Goal: Book appointment/travel/reservation

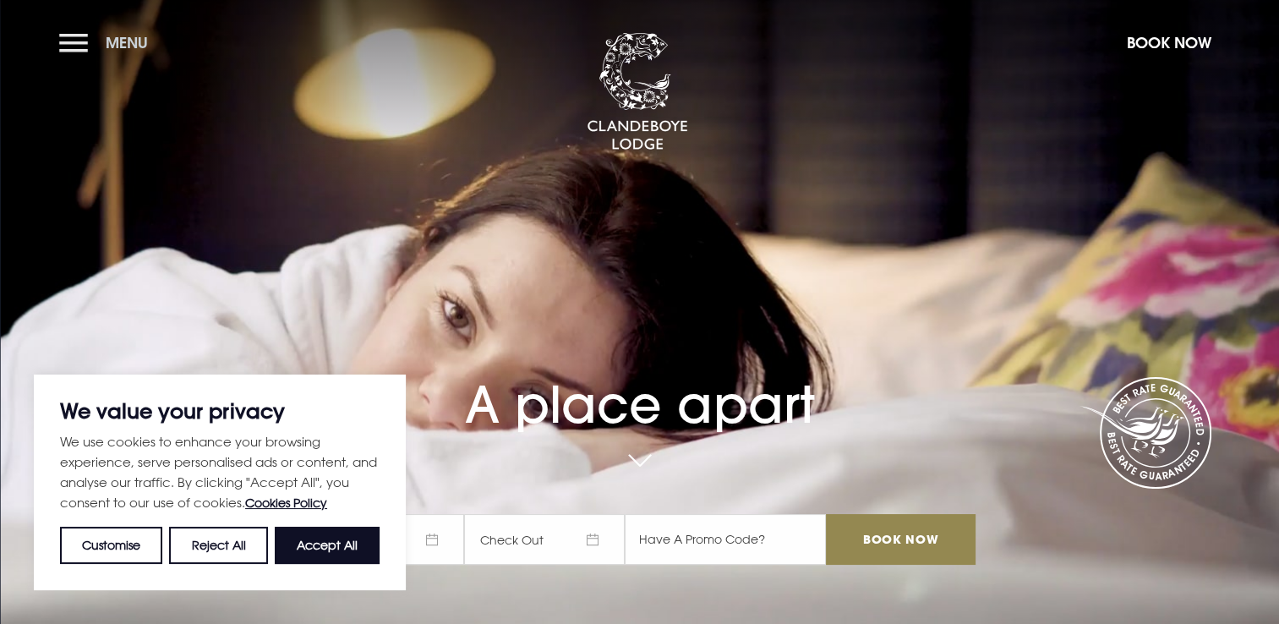
click at [74, 39] on button "Menu" at bounding box center [107, 43] width 97 height 36
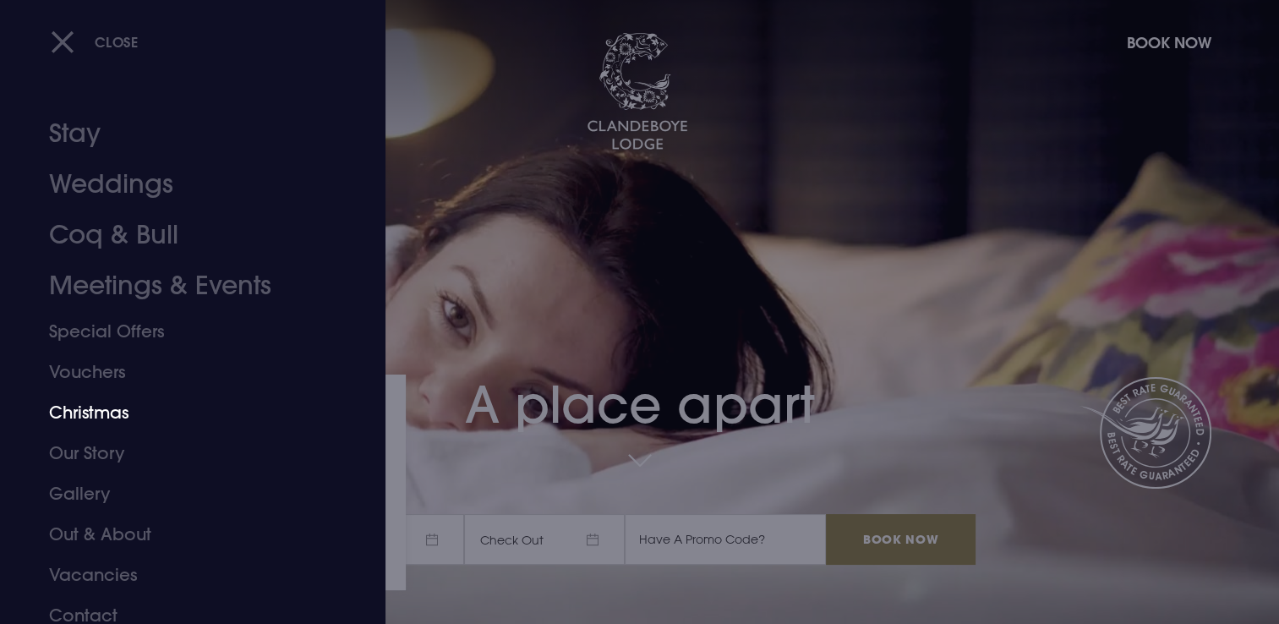
click at [108, 410] on link "Christmas" at bounding box center [182, 412] width 267 height 41
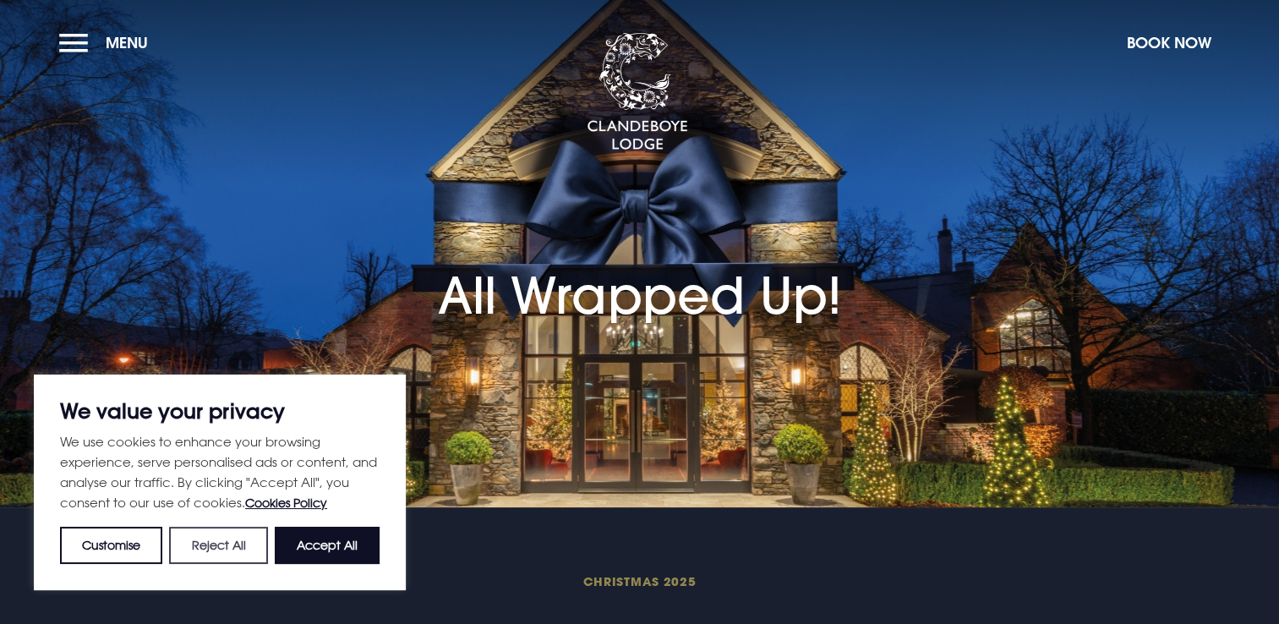
click at [206, 545] on button "Reject All" at bounding box center [218, 544] width 98 height 37
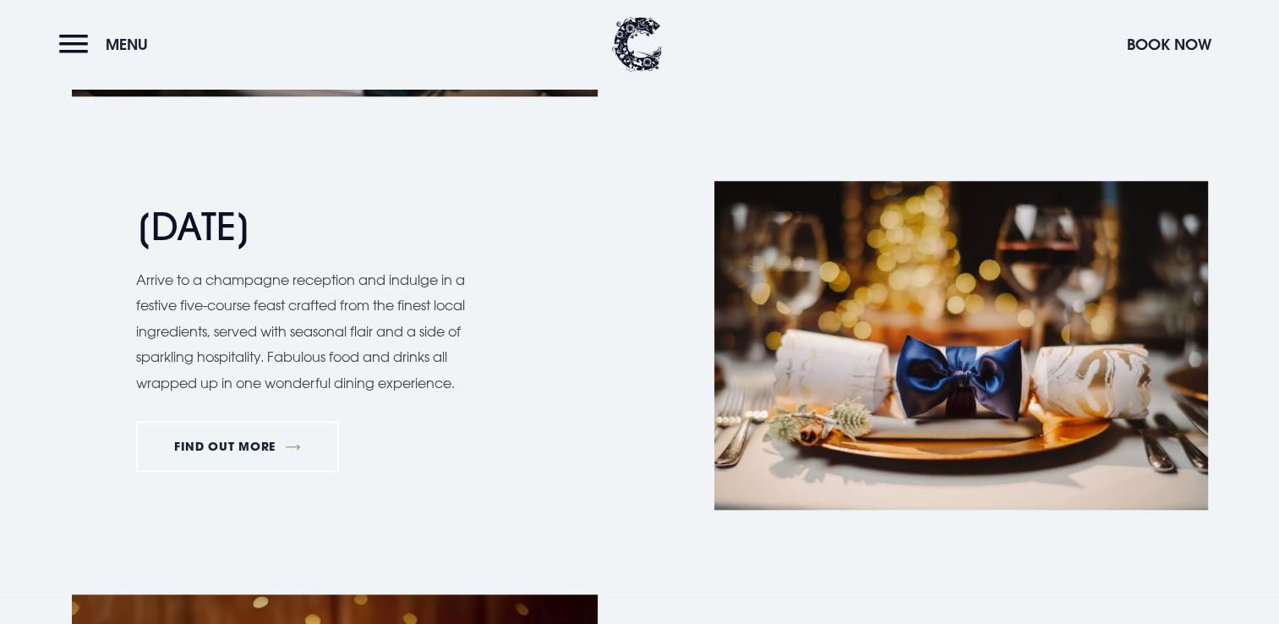
scroll to position [1579, 0]
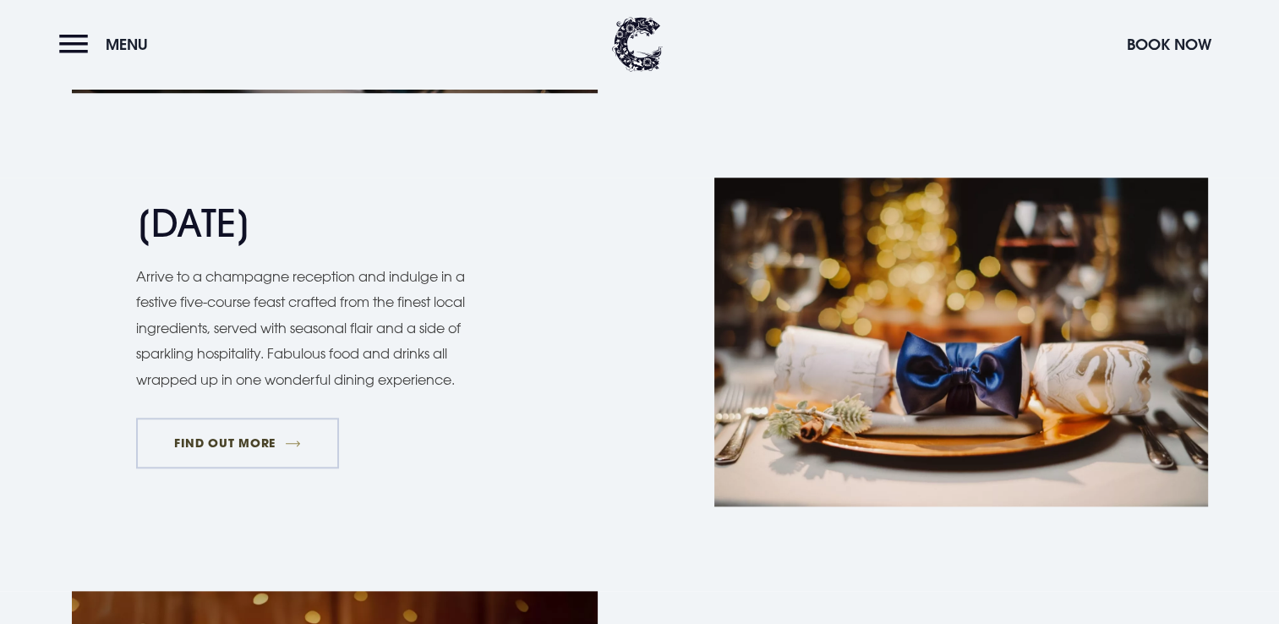
click at [240, 447] on link "FIND OUT MORE" at bounding box center [238, 442] width 204 height 51
